Goal: Information Seeking & Learning: Understand process/instructions

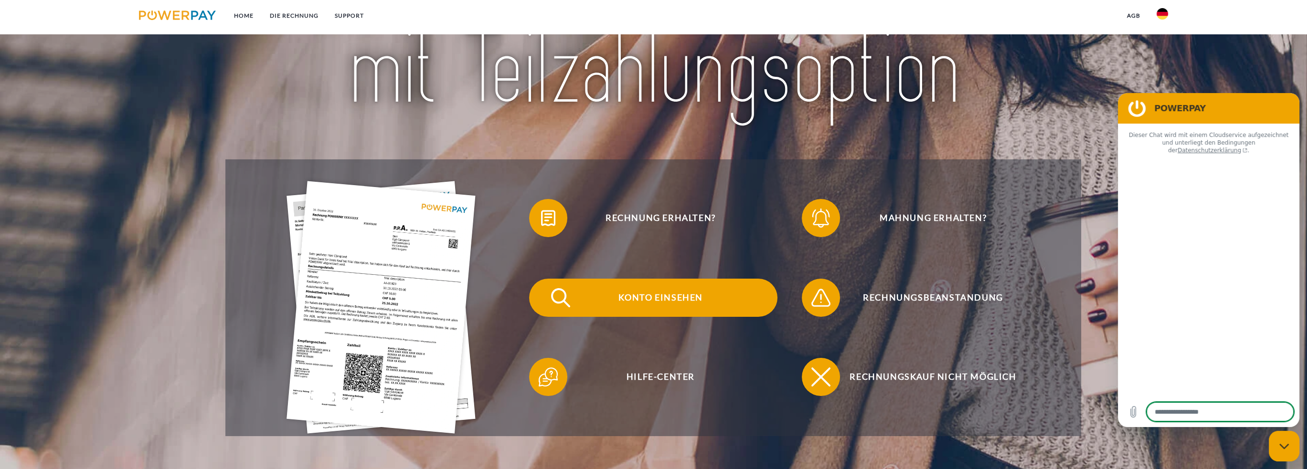
scroll to position [159, 0]
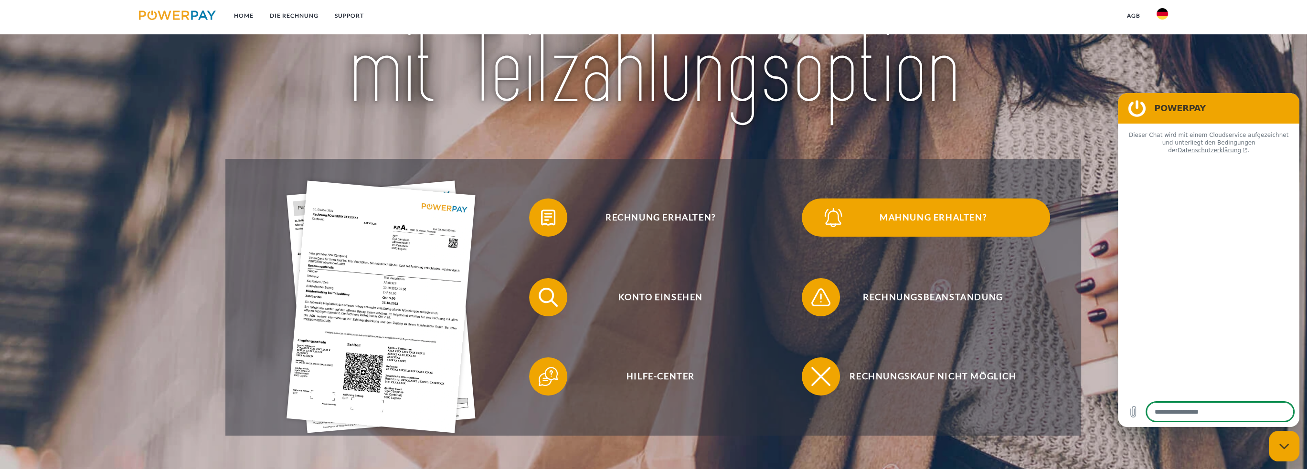
type textarea "*"
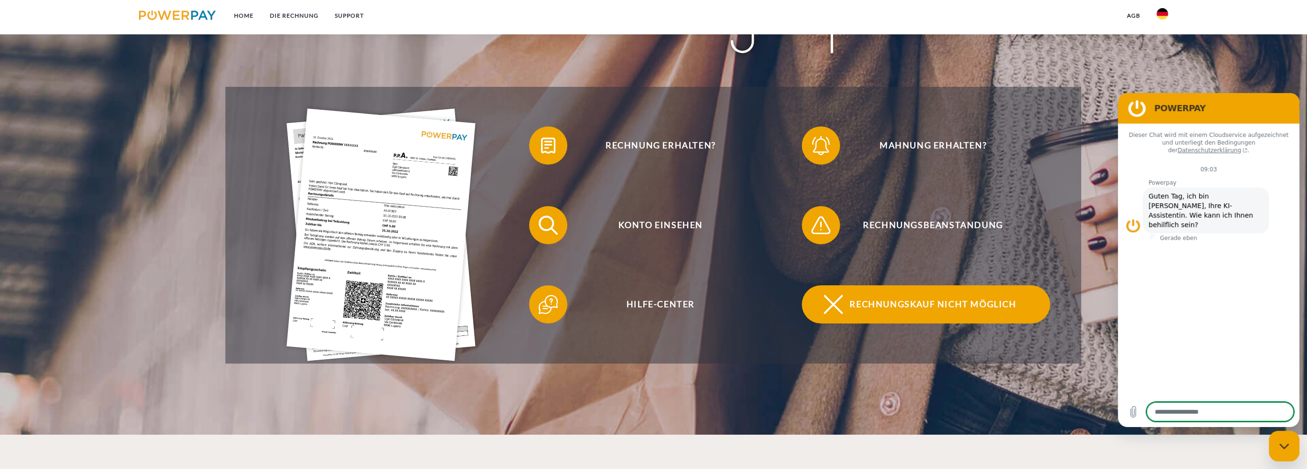
scroll to position [239, 0]
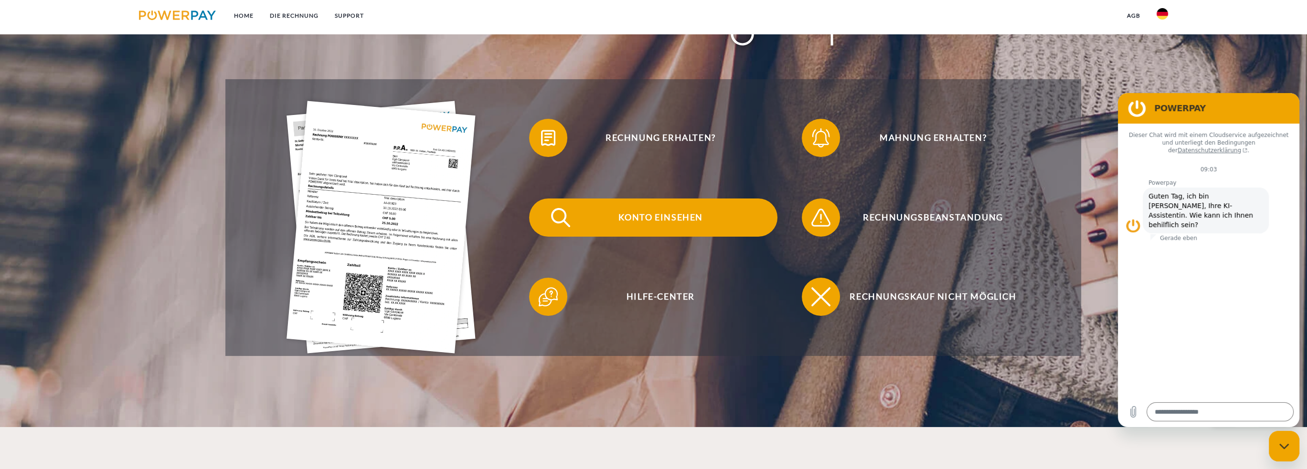
click at [638, 212] on span "Konto einsehen" at bounding box center [660, 218] width 234 height 38
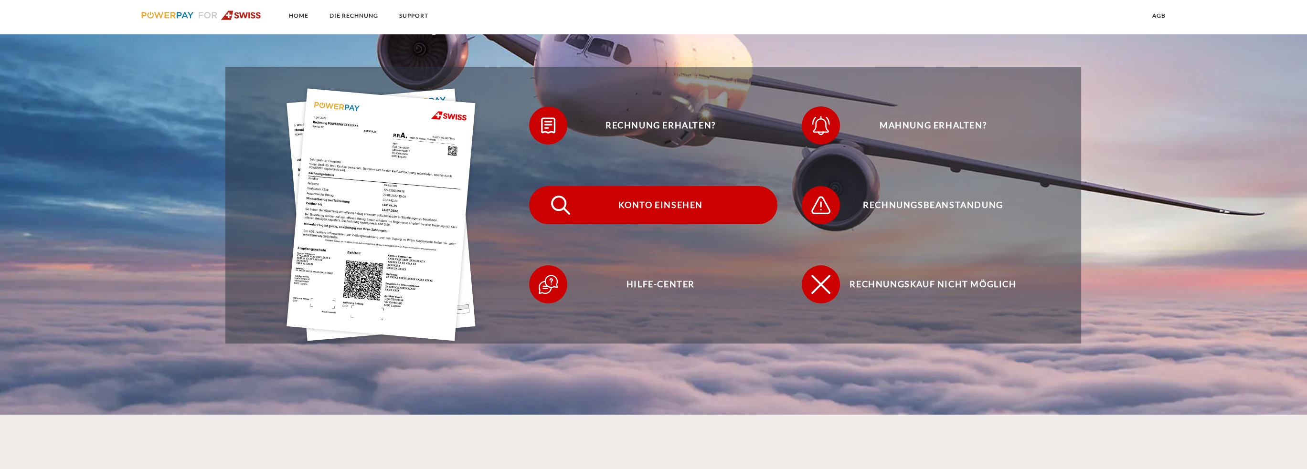
scroll to position [318, 0]
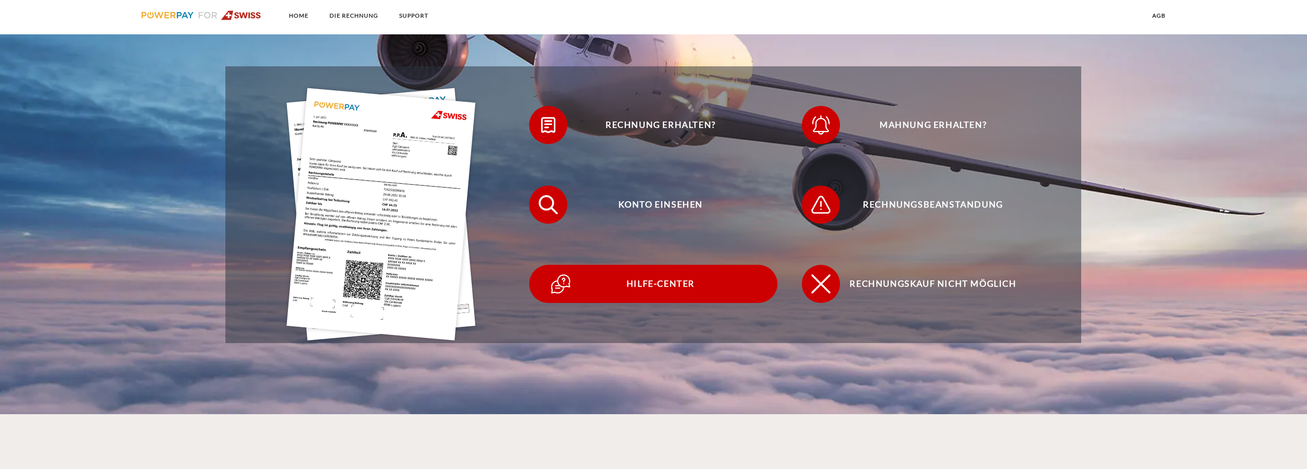
click at [661, 280] on span "Hilfe-Center" at bounding box center [660, 284] width 234 height 38
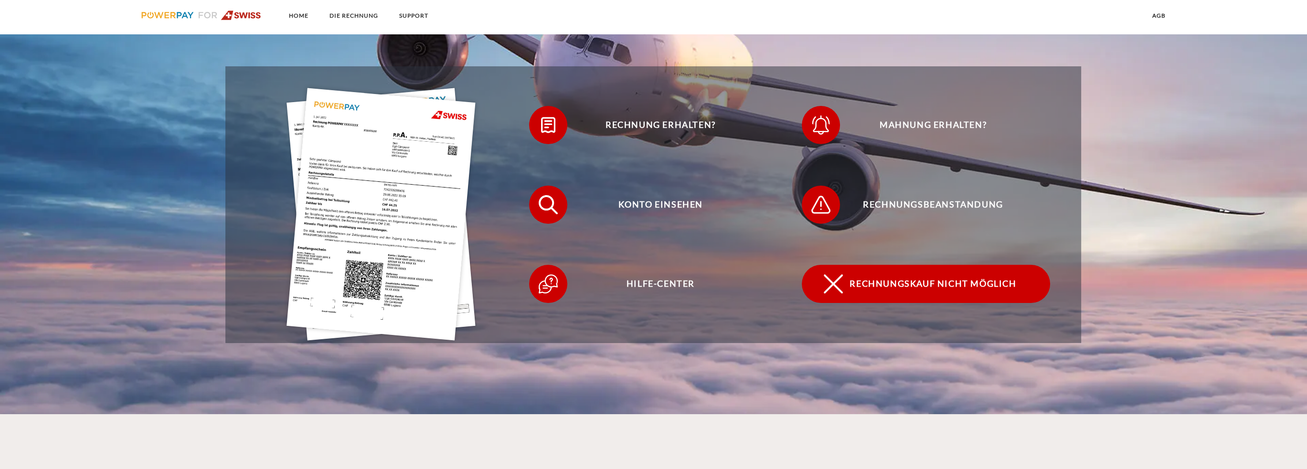
click at [871, 284] on span "Rechnungskauf nicht möglich" at bounding box center [933, 284] width 234 height 38
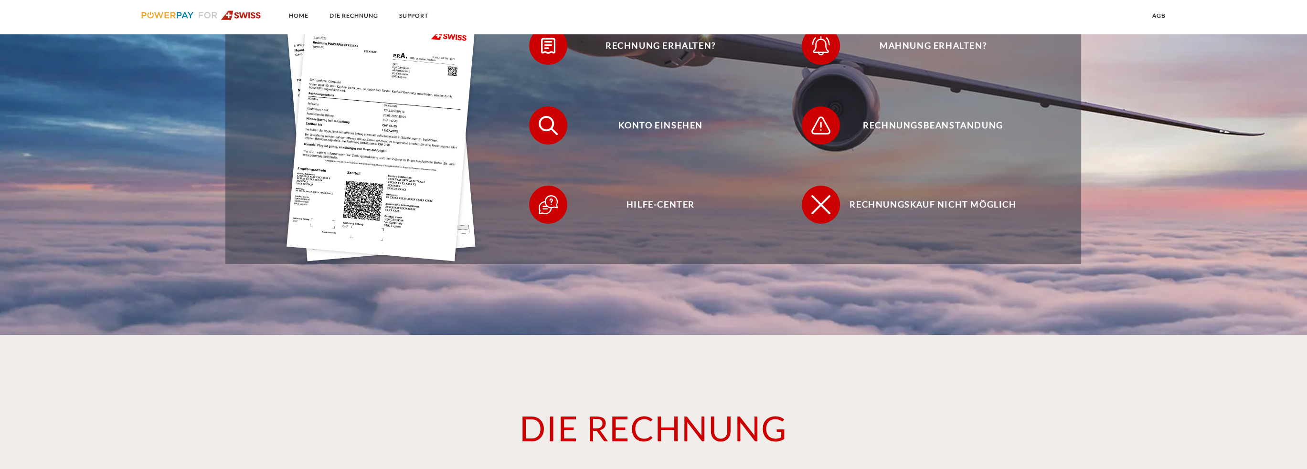
scroll to position [398, 0]
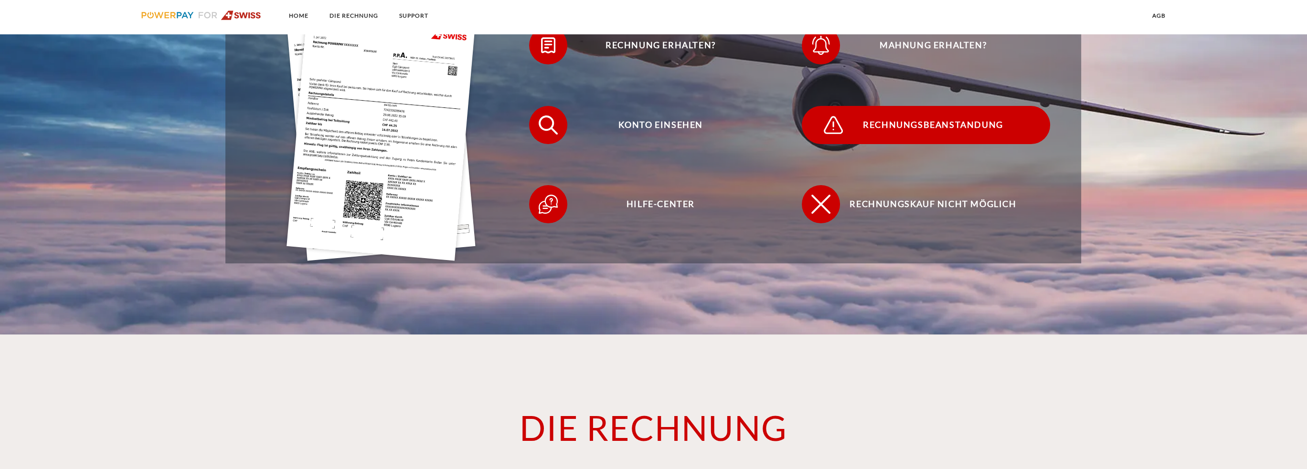
click at [856, 125] on span "Rechnungsbeanstandung" at bounding box center [933, 125] width 234 height 38
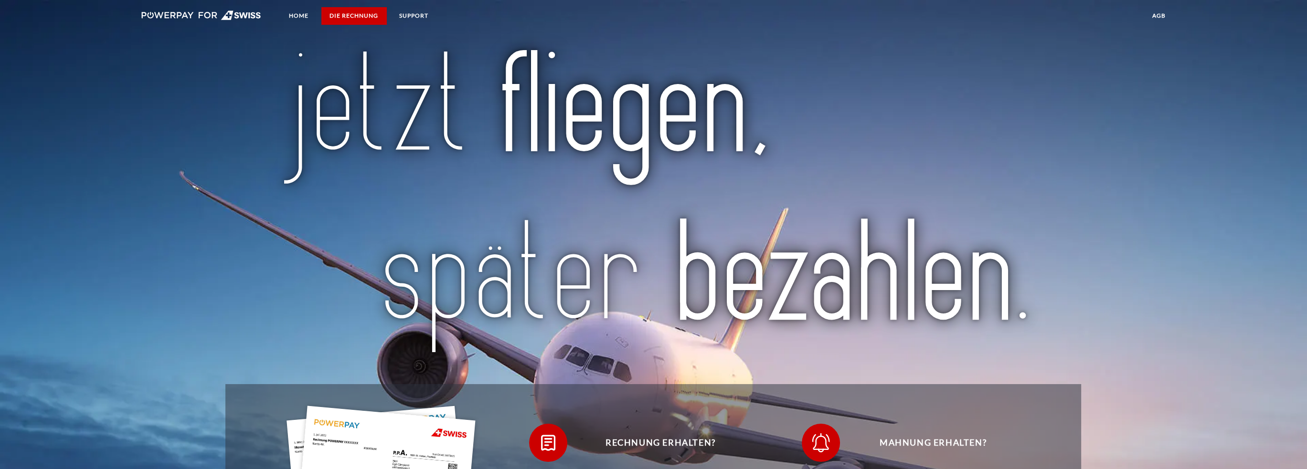
click at [341, 17] on link "DIE RECHNUNG" at bounding box center [353, 15] width 65 height 17
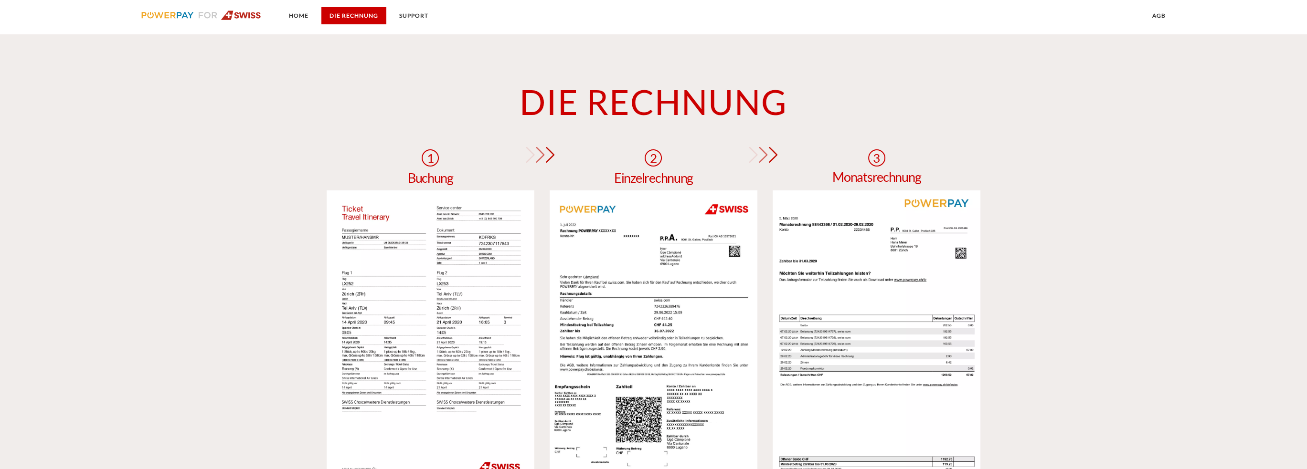
scroll to position [732, 0]
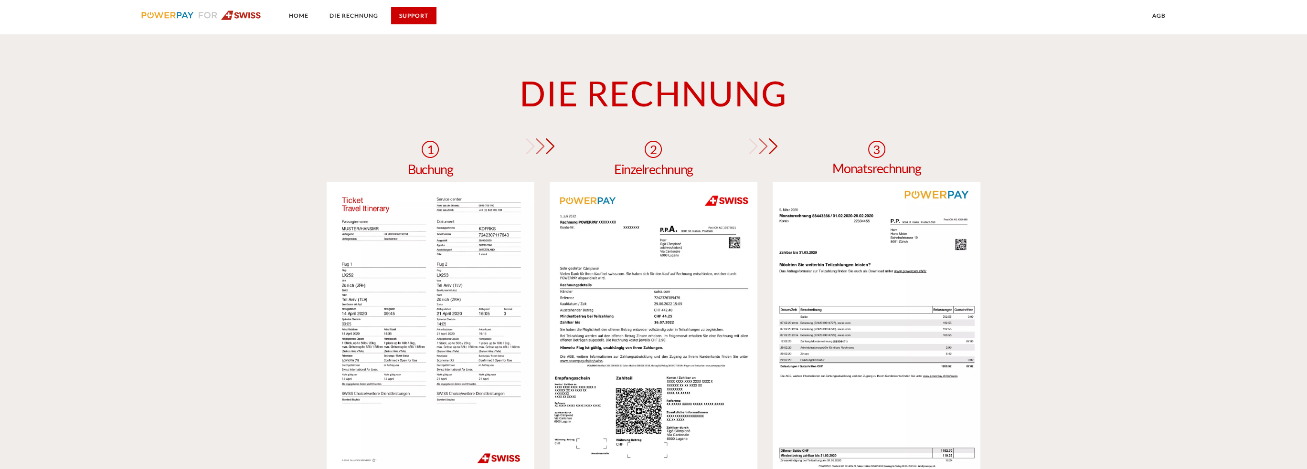
click at [413, 15] on link "SUPPORT" at bounding box center [413, 15] width 45 height 17
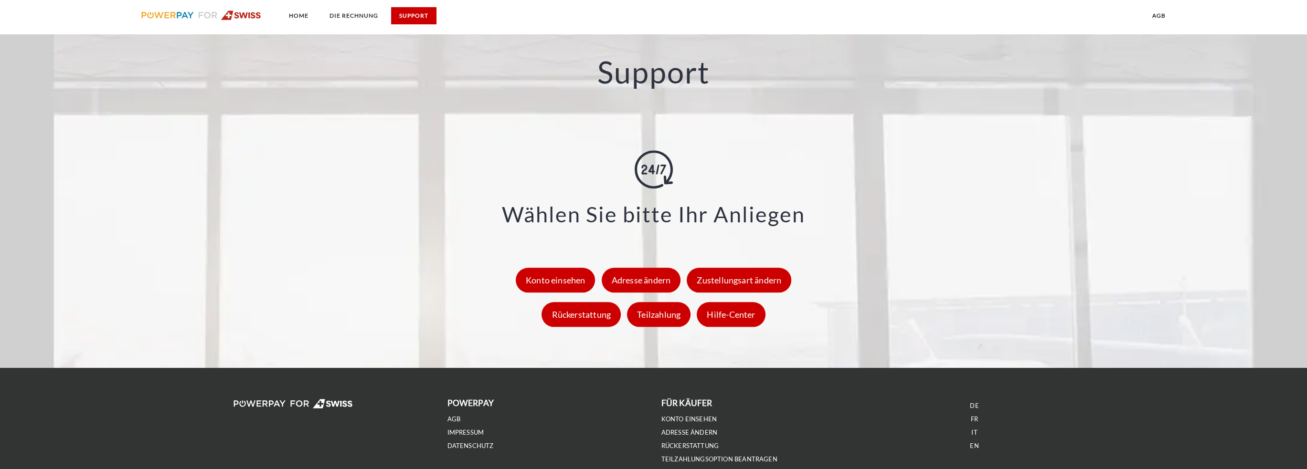
scroll to position [1309, 0]
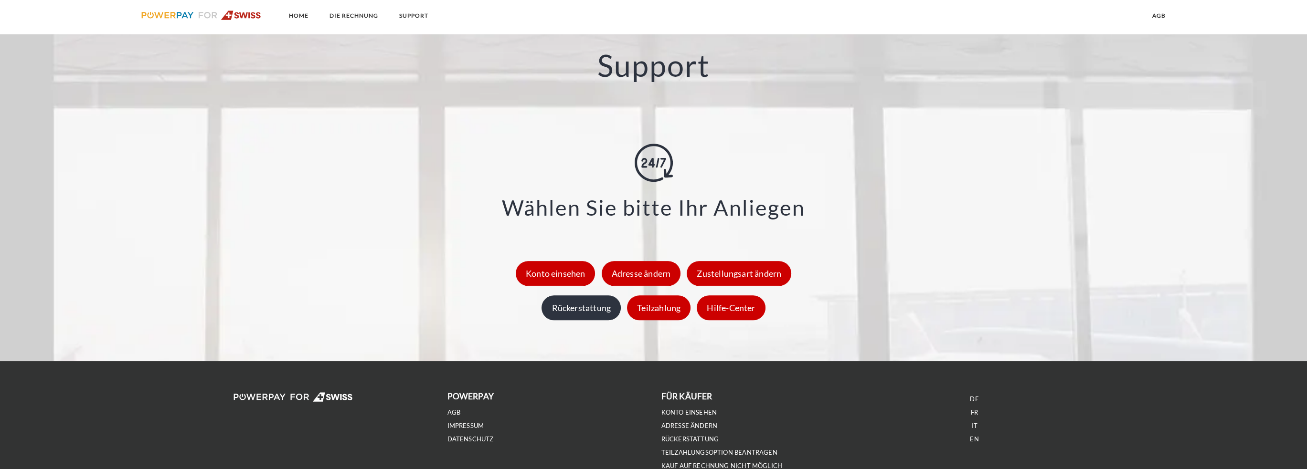
click at [560, 311] on div "Rückerstattung" at bounding box center [580, 308] width 79 height 25
click at [573, 311] on div "Rückerstattung" at bounding box center [580, 308] width 79 height 25
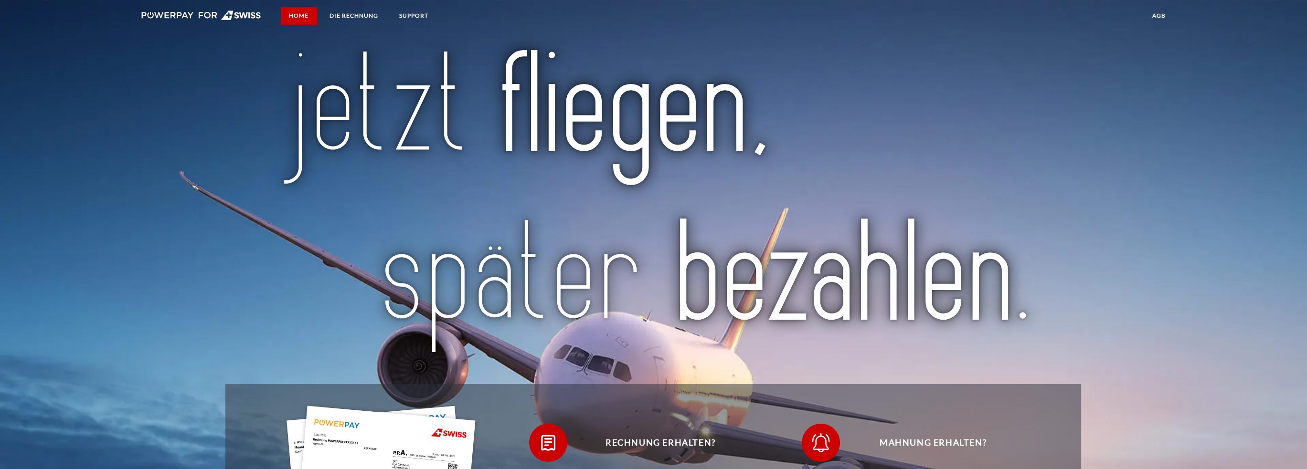
click at [298, 13] on link "Home" at bounding box center [299, 15] width 36 height 17
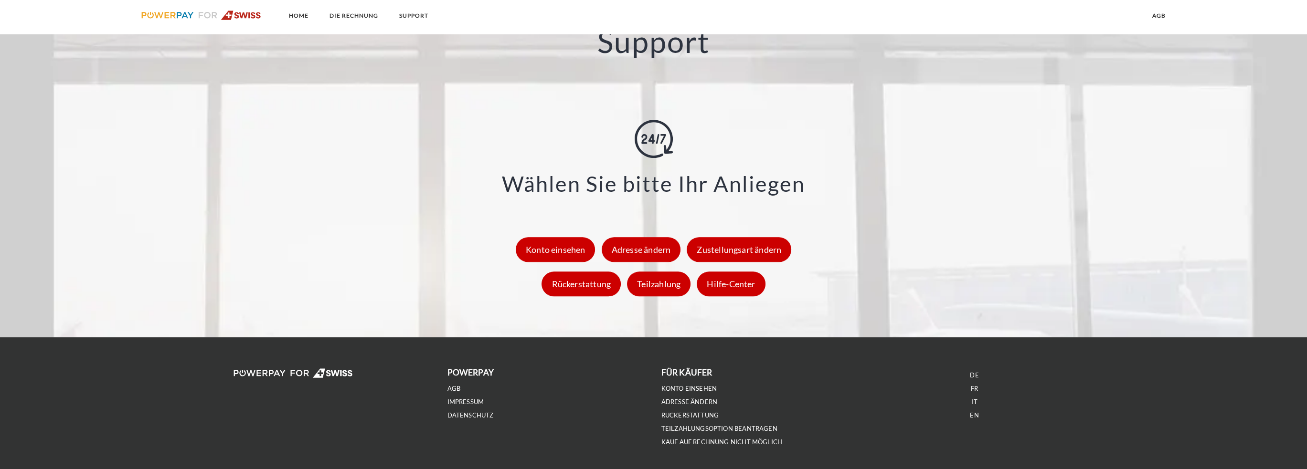
scroll to position [1353, 0]
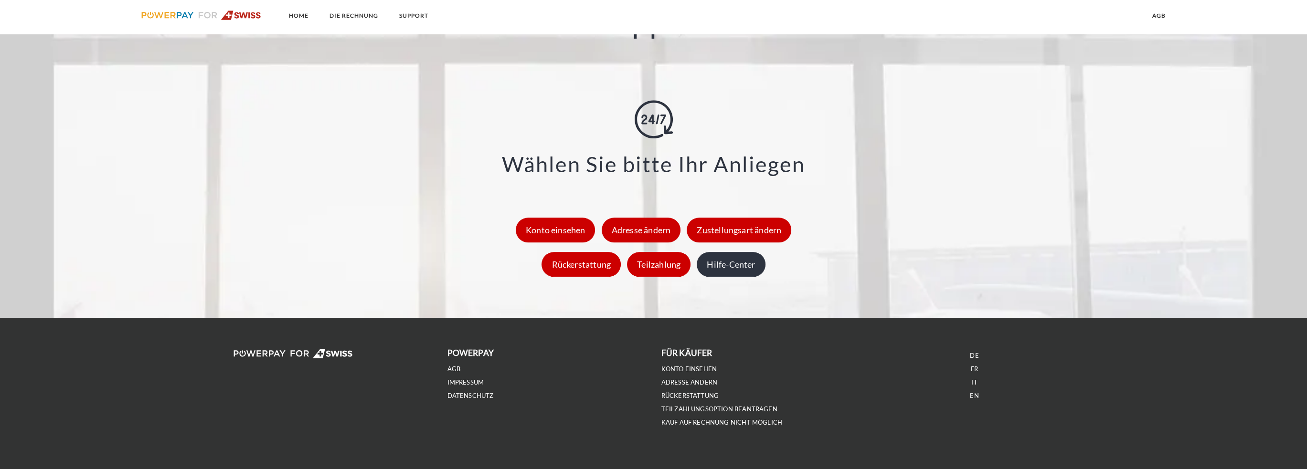
click at [729, 269] on div "Hilfe-Center" at bounding box center [731, 264] width 68 height 25
